Goal: Use online tool/utility: Utilize a website feature to perform a specific function

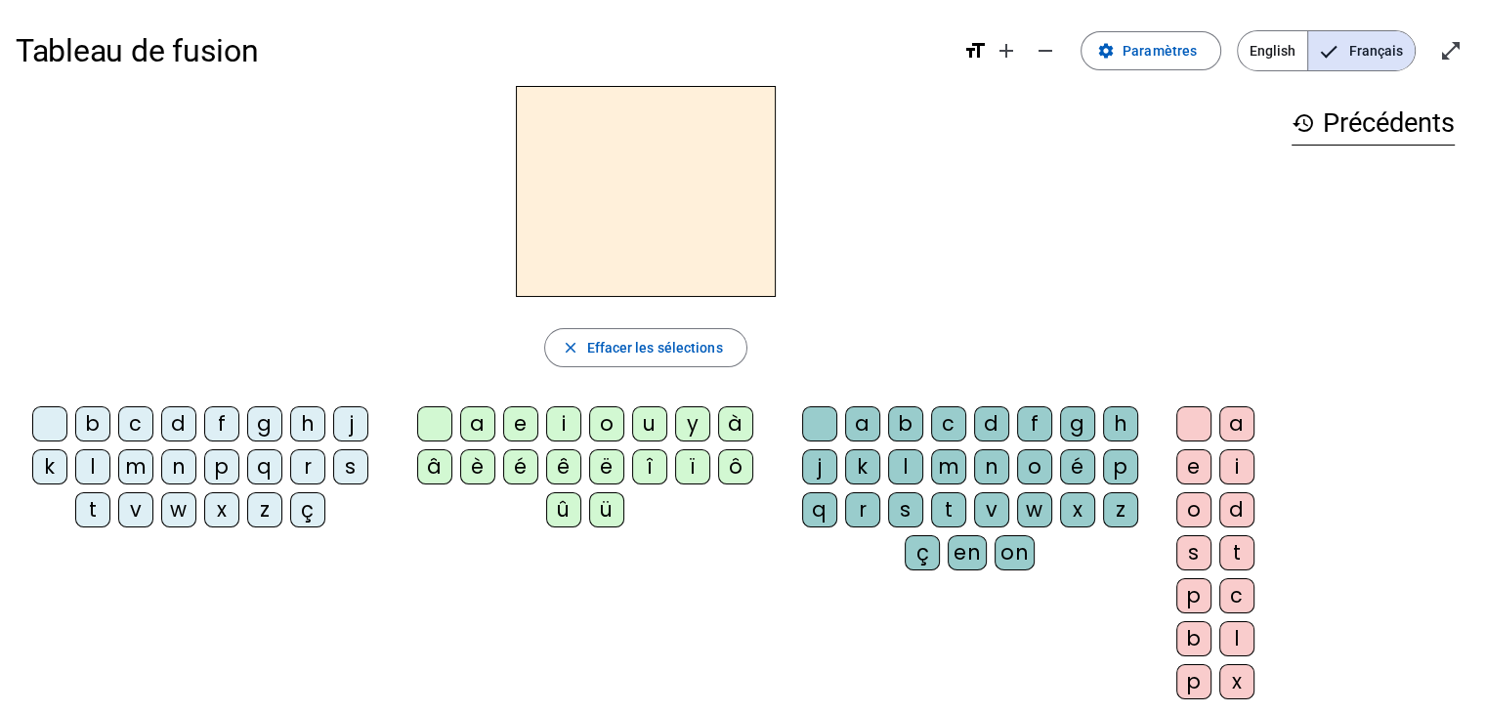
click at [141, 462] on div "m" at bounding box center [135, 466] width 35 height 35
click at [476, 419] on div "a" at bounding box center [477, 423] width 35 height 35
click at [94, 458] on div "l" at bounding box center [92, 466] width 35 height 35
click at [516, 431] on div "e" at bounding box center [520, 423] width 35 height 35
click at [183, 415] on div "d" at bounding box center [178, 423] width 35 height 35
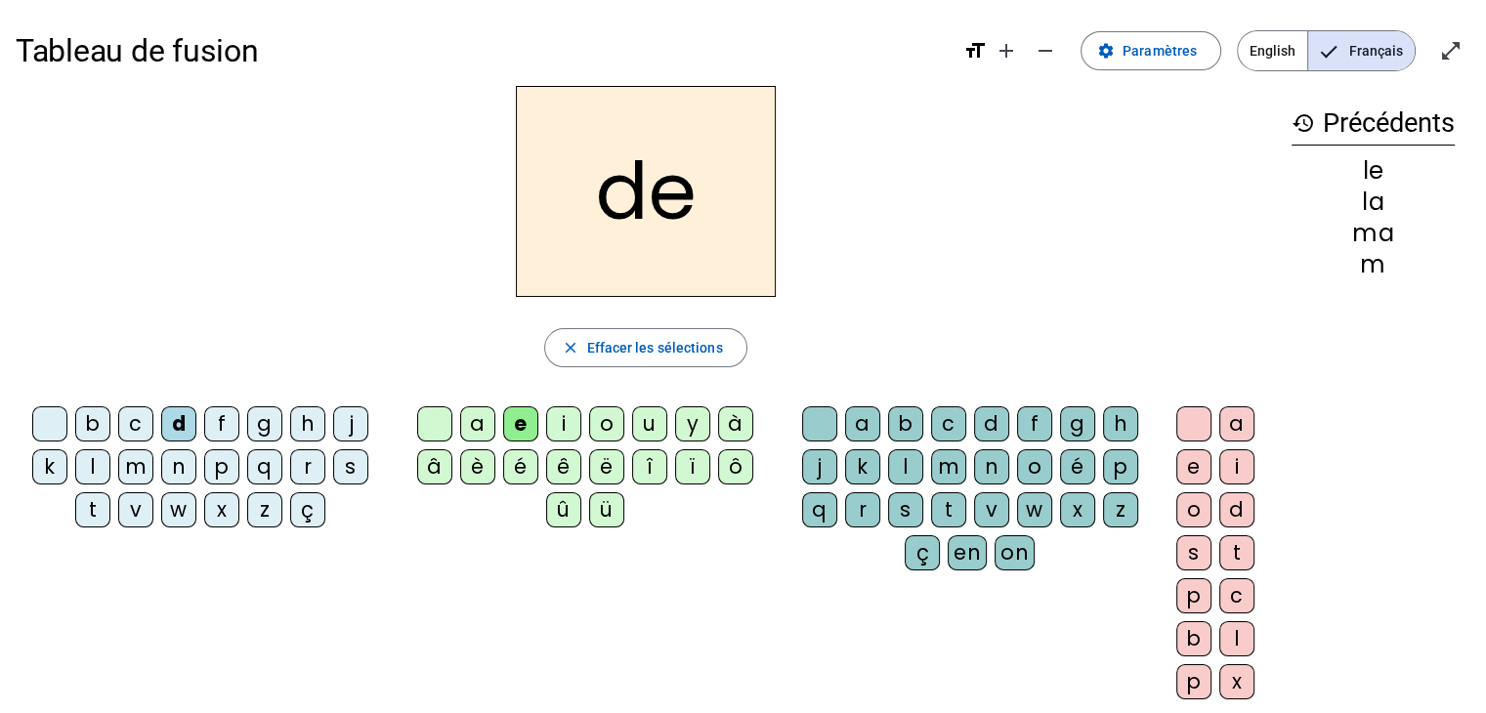
click at [644, 423] on div "u" at bounding box center [649, 423] width 35 height 35
click at [100, 504] on div "t" at bounding box center [92, 509] width 35 height 35
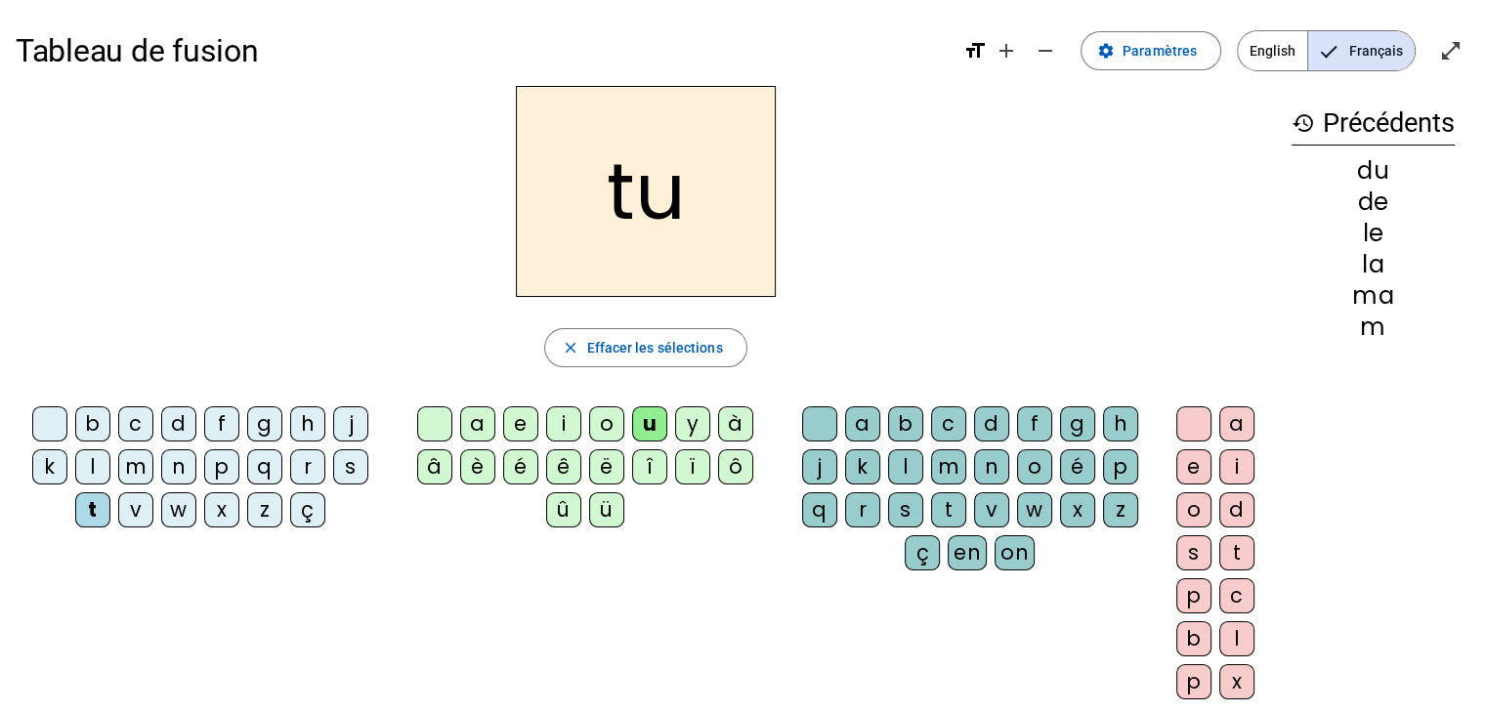
click at [470, 423] on div "a" at bounding box center [477, 423] width 35 height 35
click at [523, 425] on div "e" at bounding box center [520, 423] width 35 height 35
click at [134, 463] on div "m" at bounding box center [135, 466] width 35 height 35
